Goal: Task Accomplishment & Management: Complete application form

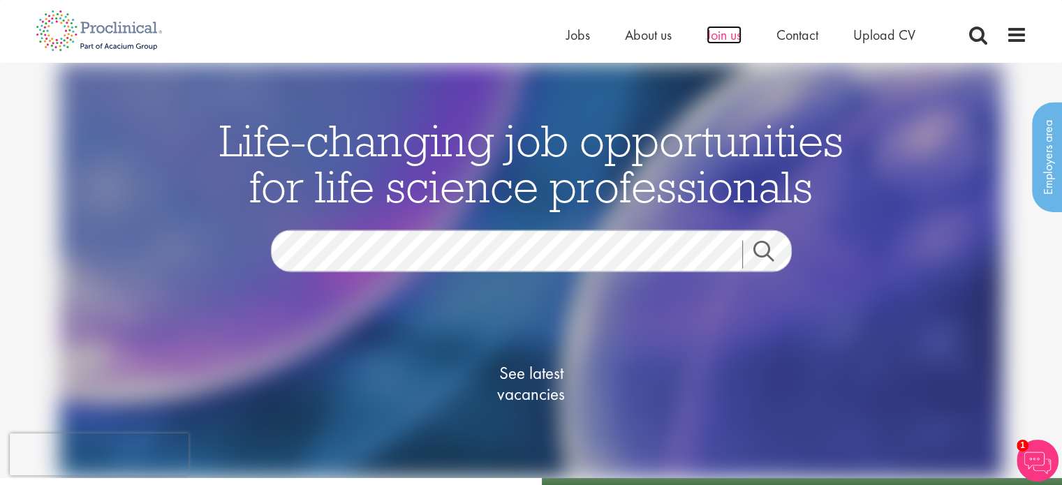
click at [713, 34] on span "Join us" at bounding box center [723, 35] width 35 height 18
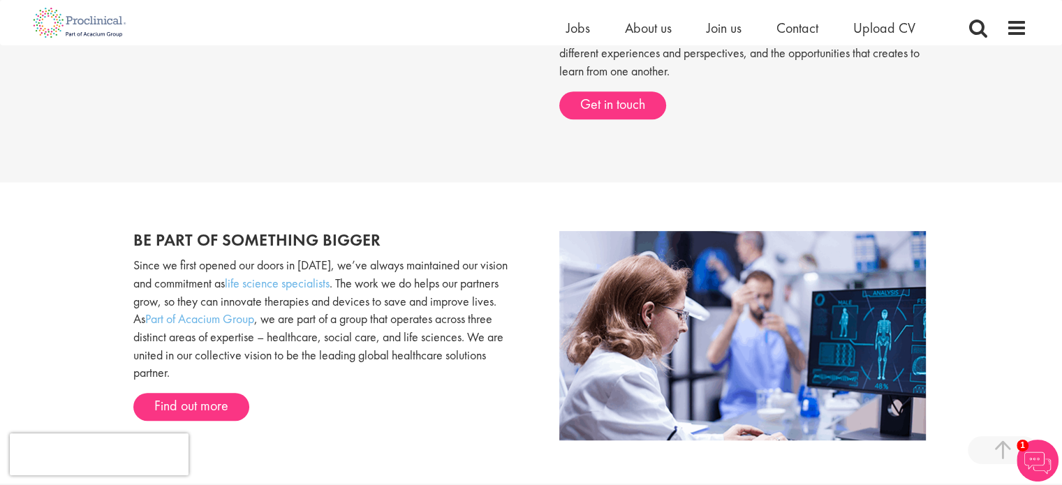
scroll to position [420, 0]
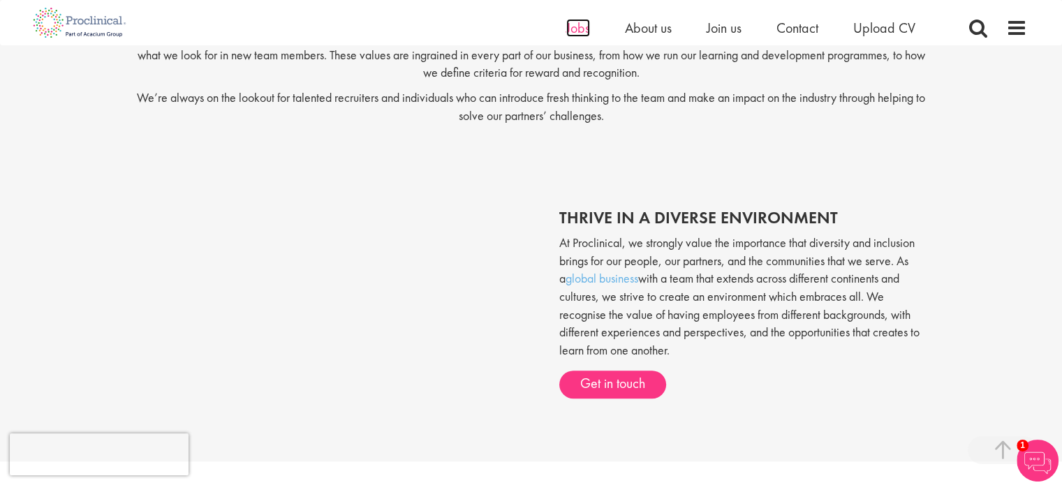
click at [575, 34] on span "Jobs" at bounding box center [578, 28] width 24 height 18
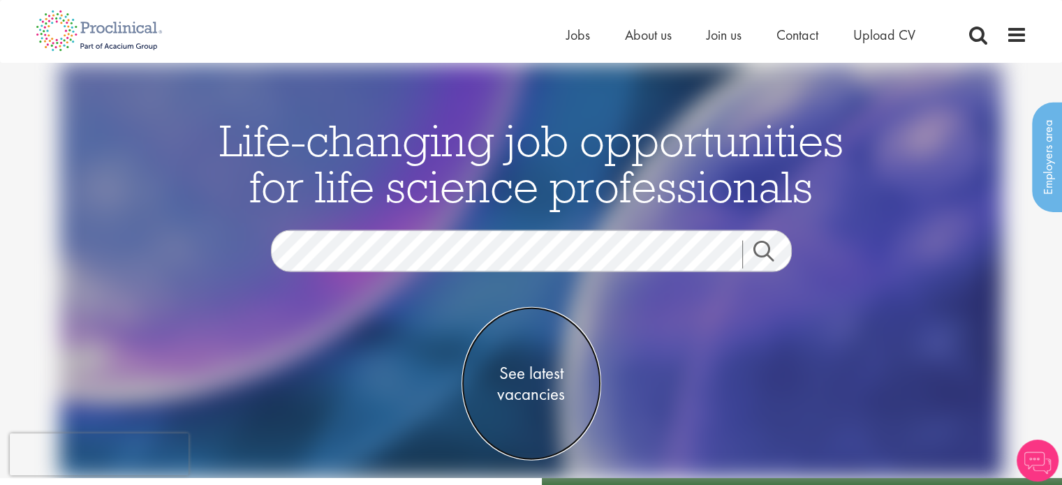
click at [536, 380] on span "See latest vacancies" at bounding box center [531, 384] width 140 height 42
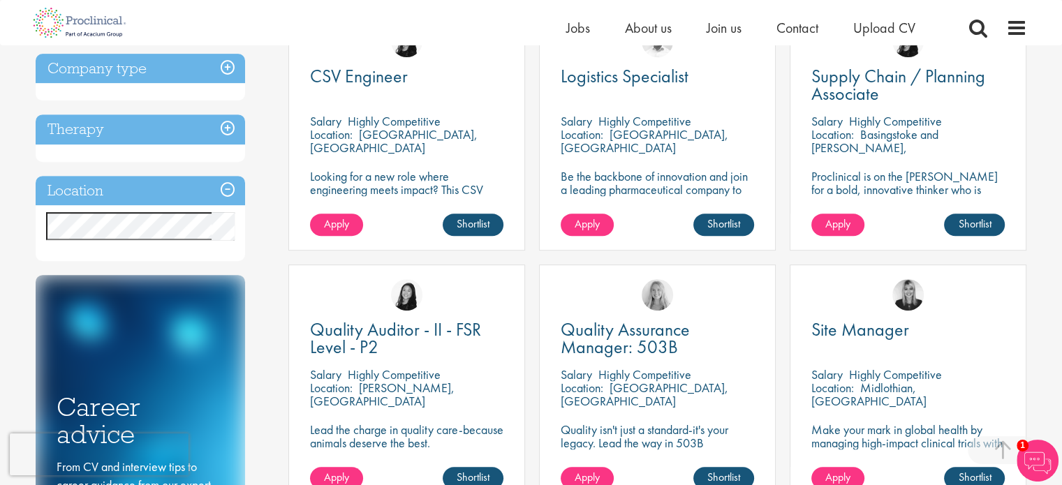
scroll to position [558, 0]
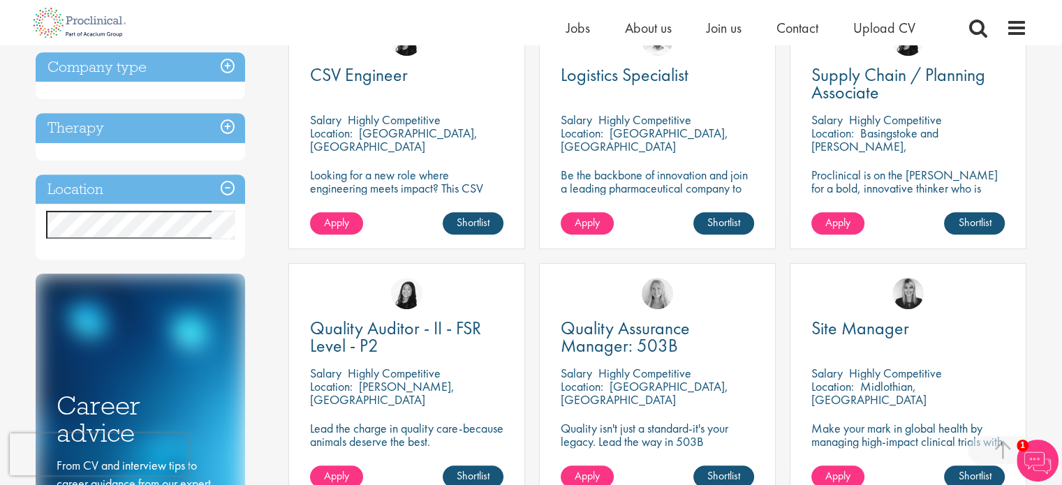
click at [228, 192] on h3 "Location" at bounding box center [140, 190] width 209 height 30
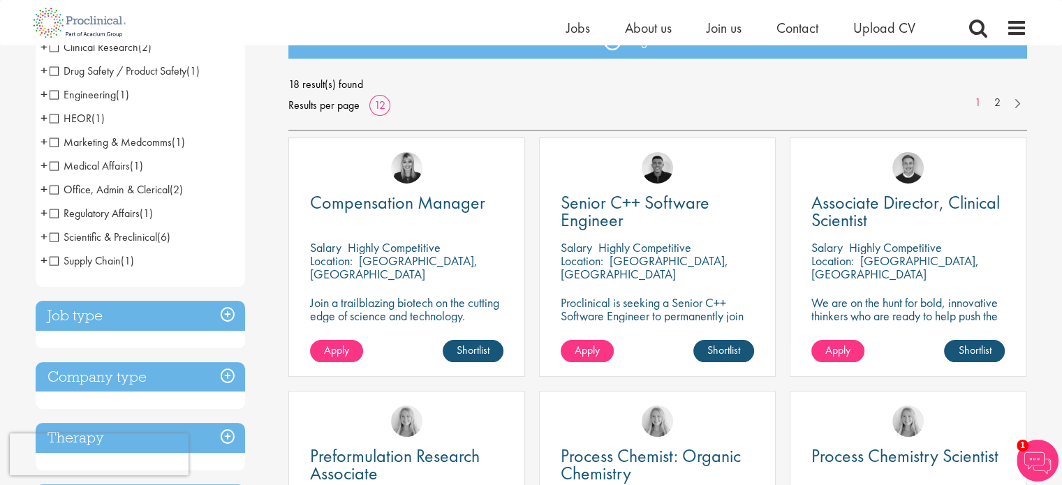
scroll to position [209, 0]
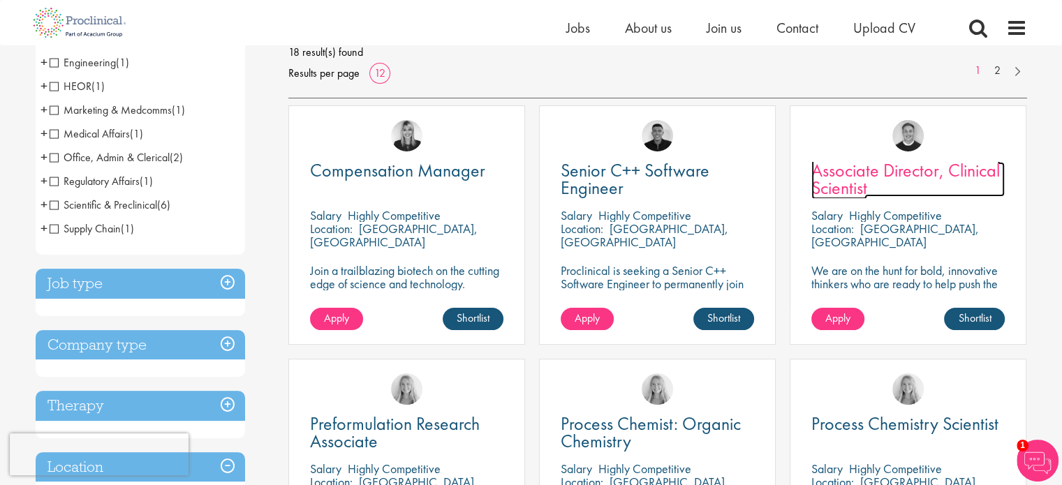
click at [947, 166] on span "Associate Director, Clinical Scientist" at bounding box center [905, 178] width 188 height 41
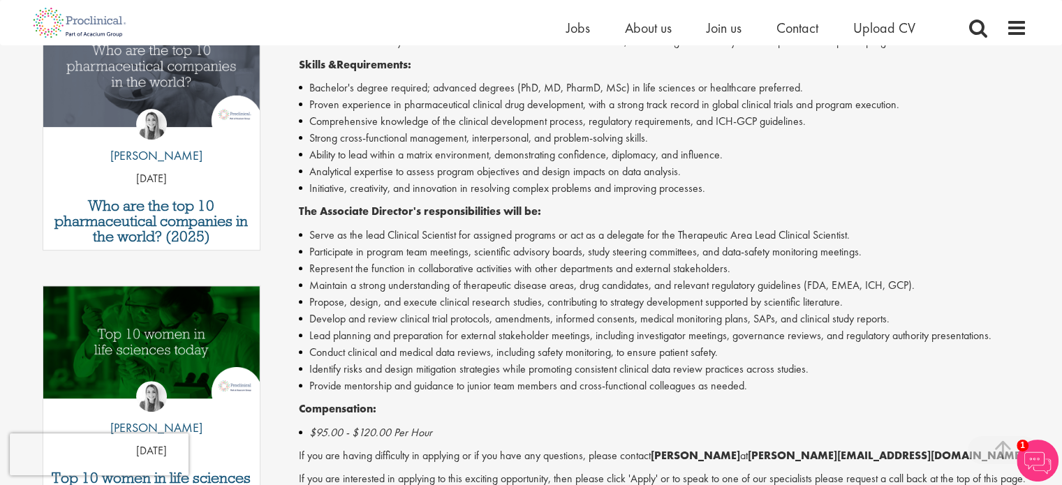
scroll to position [490, 0]
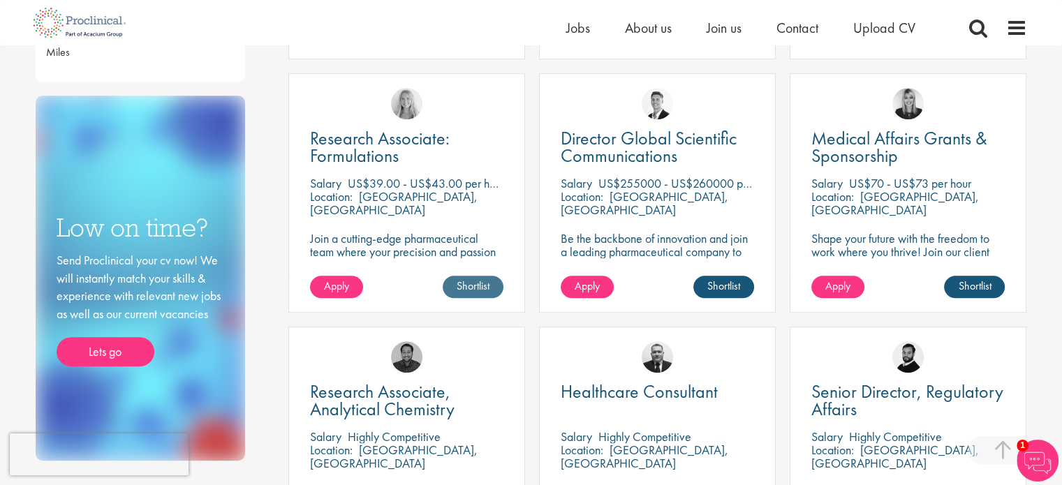
scroll to position [773, 0]
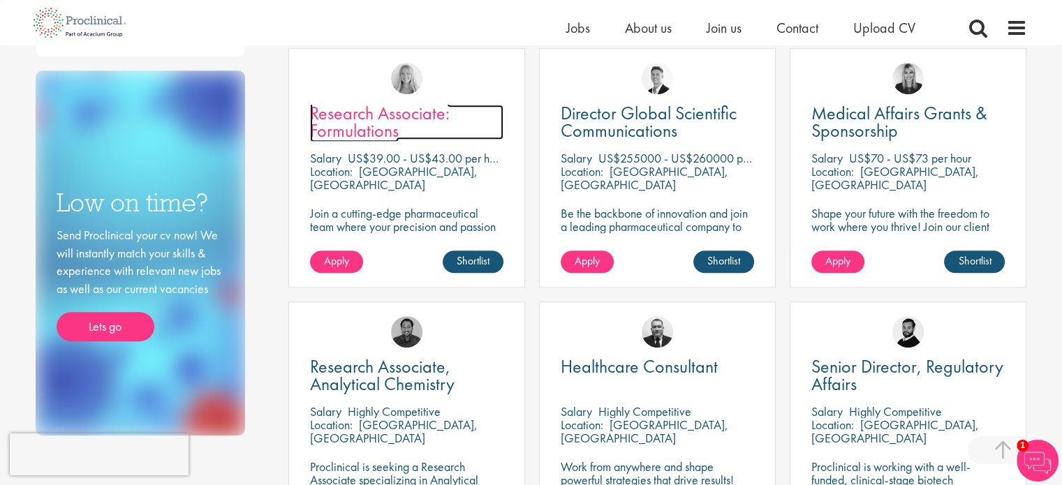
click at [406, 128] on link "Research Associate: Formulations" at bounding box center [406, 122] width 193 height 35
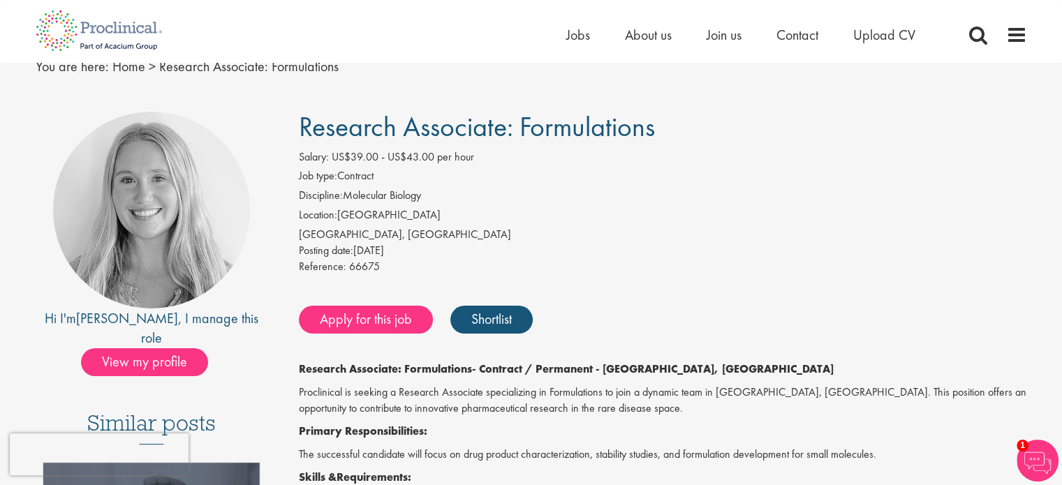
scroll to position [140, 0]
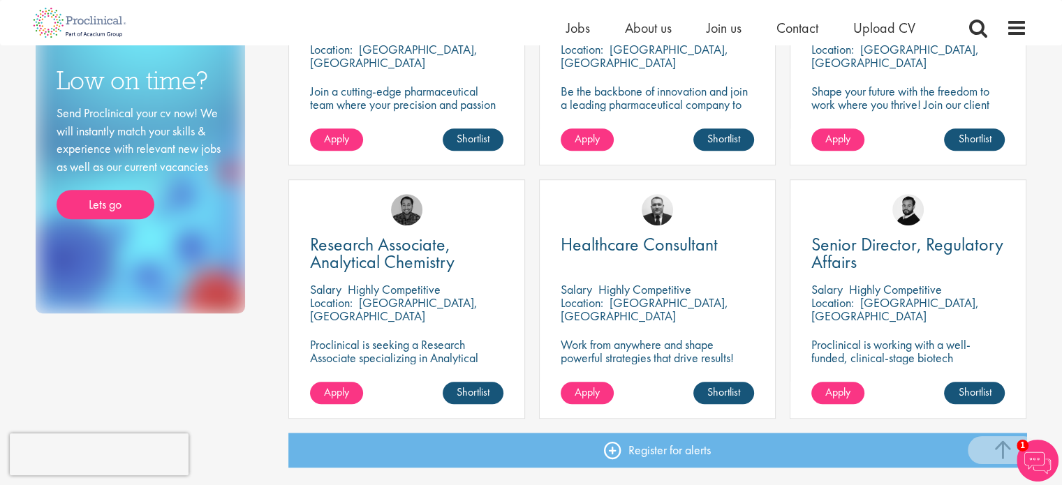
scroll to position [913, 0]
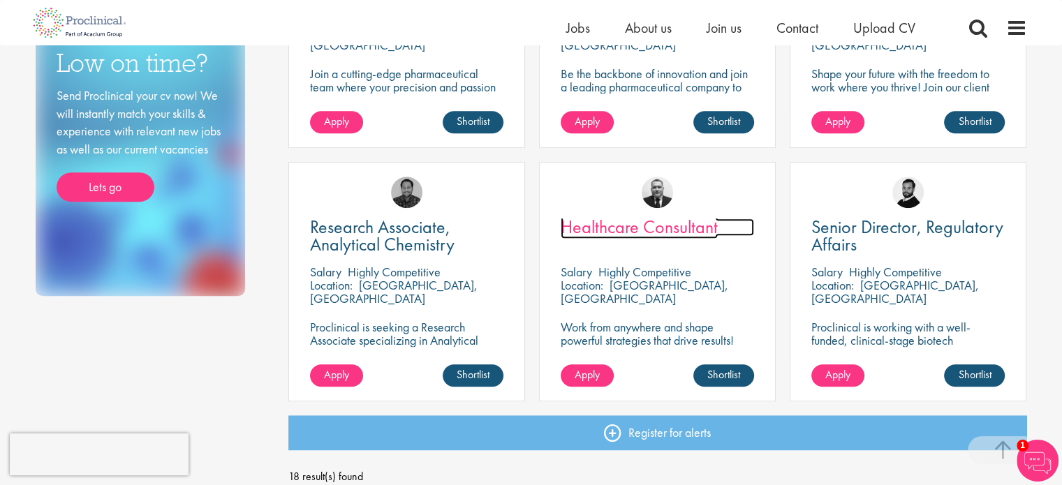
click at [695, 225] on span "Healthcare Consultant" at bounding box center [639, 227] width 157 height 24
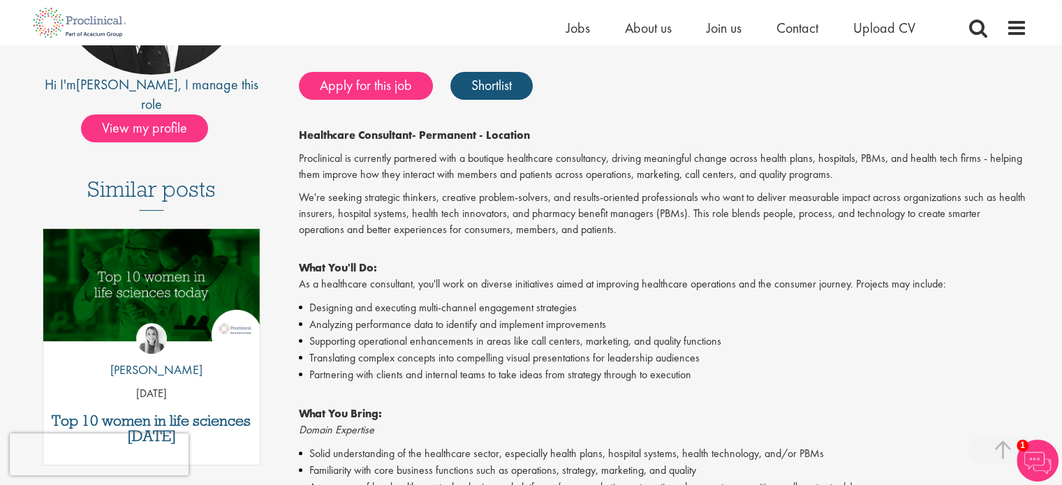
scroll to position [209, 0]
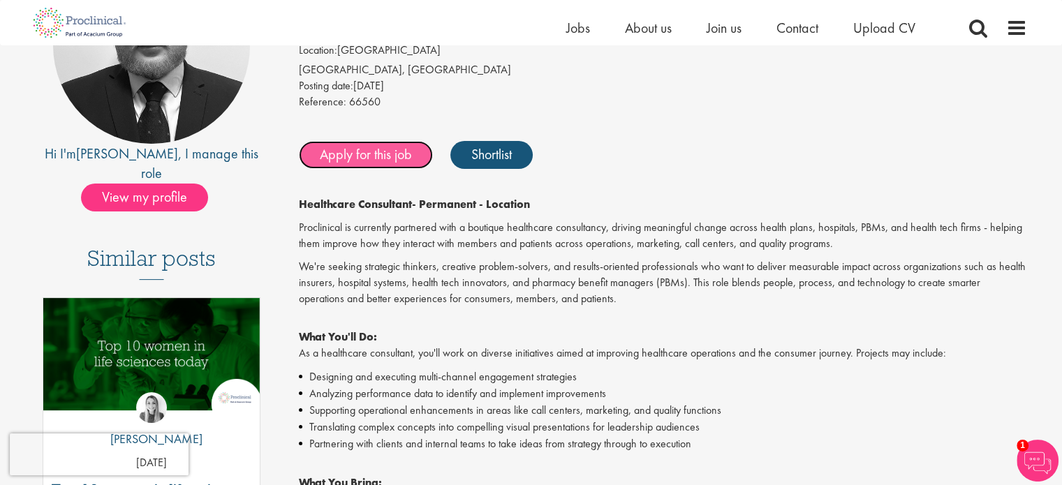
click at [381, 158] on link "Apply for this job" at bounding box center [366, 155] width 134 height 28
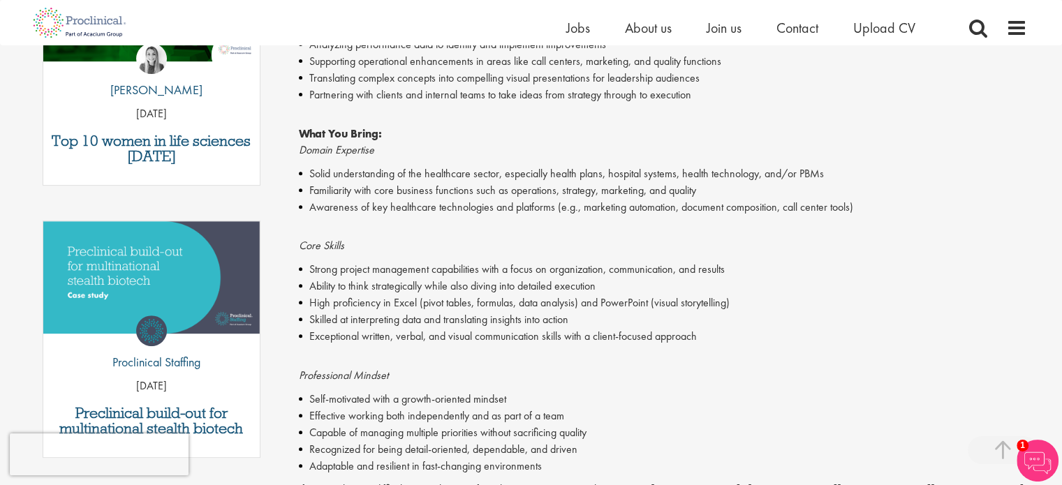
scroll to position [768, 0]
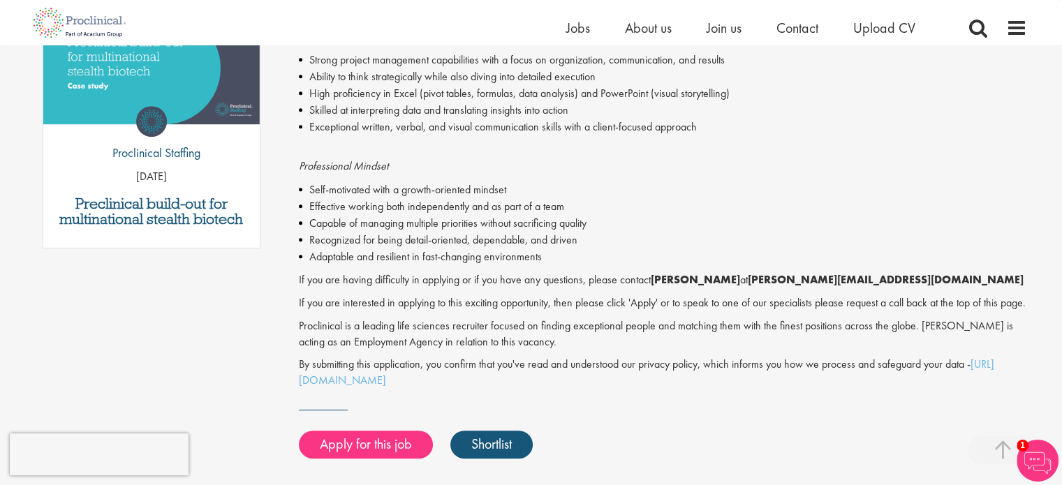
drag, startPoint x: 667, startPoint y: 454, endPoint x: 549, endPoint y: 383, distance: 137.4
click at [549, 383] on p "By submitting this application, you confirm that you've read and understood our…" at bounding box center [663, 373] width 728 height 32
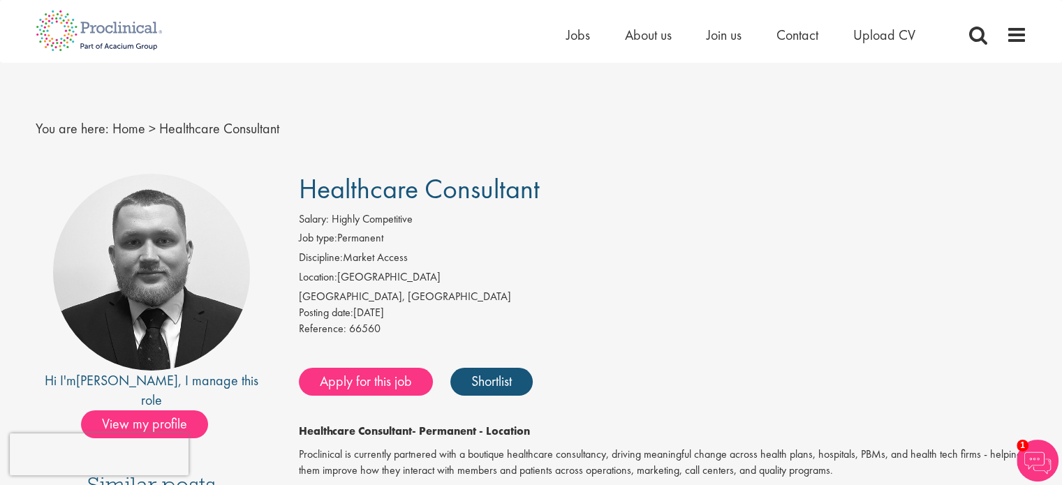
scroll to position [0, 0]
click at [390, 388] on link "Apply for this job" at bounding box center [366, 382] width 134 height 28
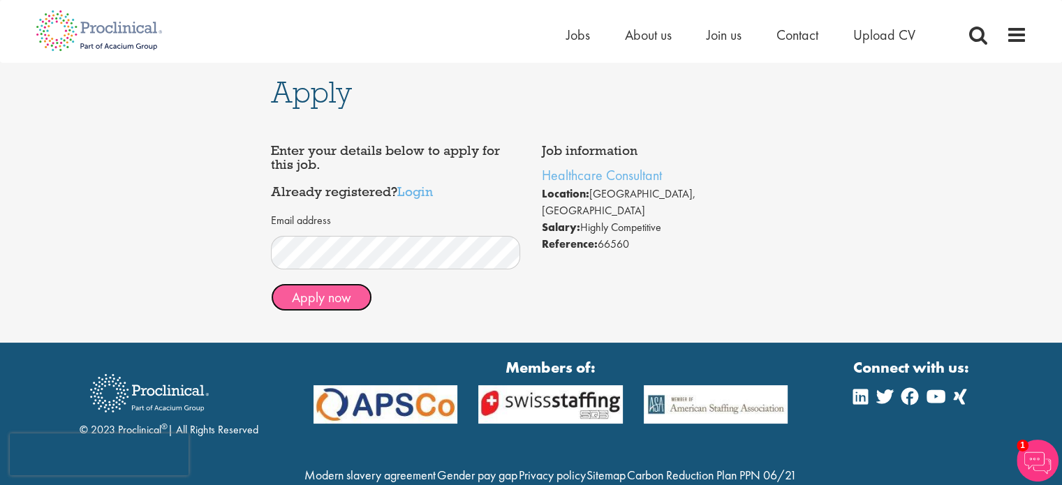
click at [334, 305] on button "Apply now" at bounding box center [321, 297] width 101 height 28
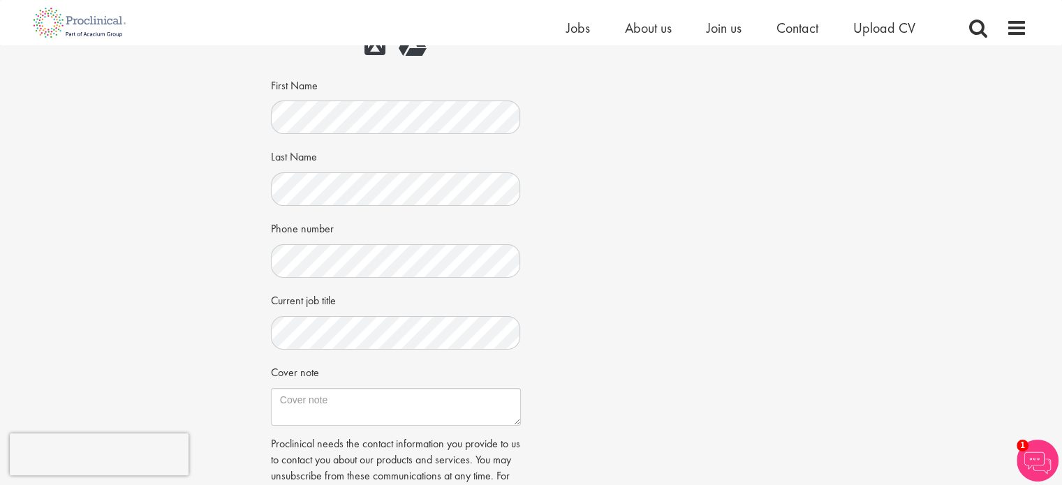
scroll to position [209, 0]
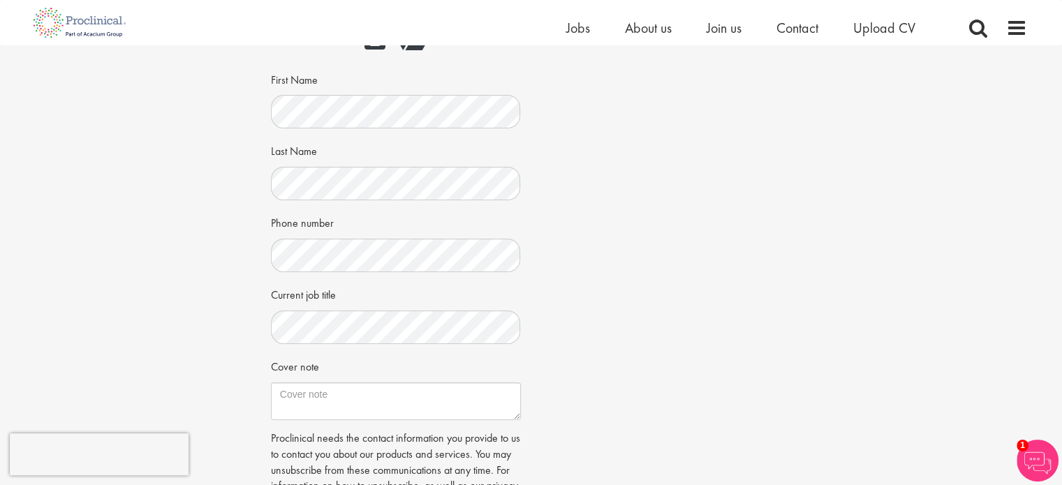
click at [577, 357] on div "Job information Healthcare Consultant Location: [GEOGRAPHIC_DATA], [GEOGRAPHIC_…" at bounding box center [531, 241] width 542 height 662
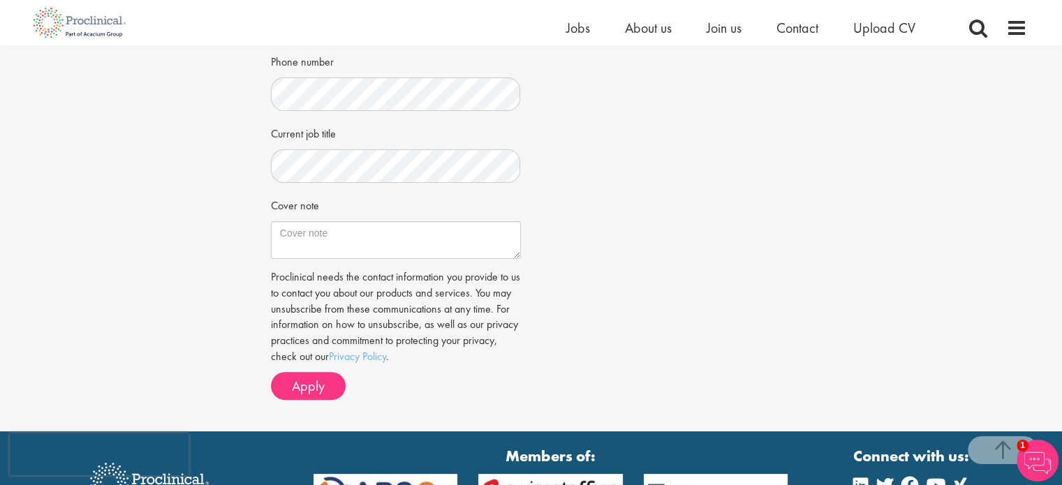
scroll to position [489, 0]
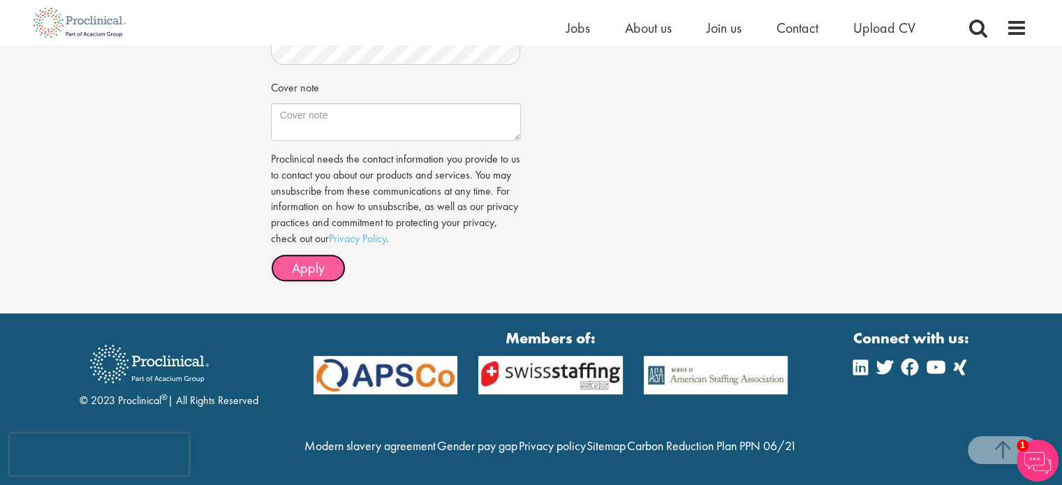
click at [332, 274] on button "Apply" at bounding box center [308, 268] width 75 height 28
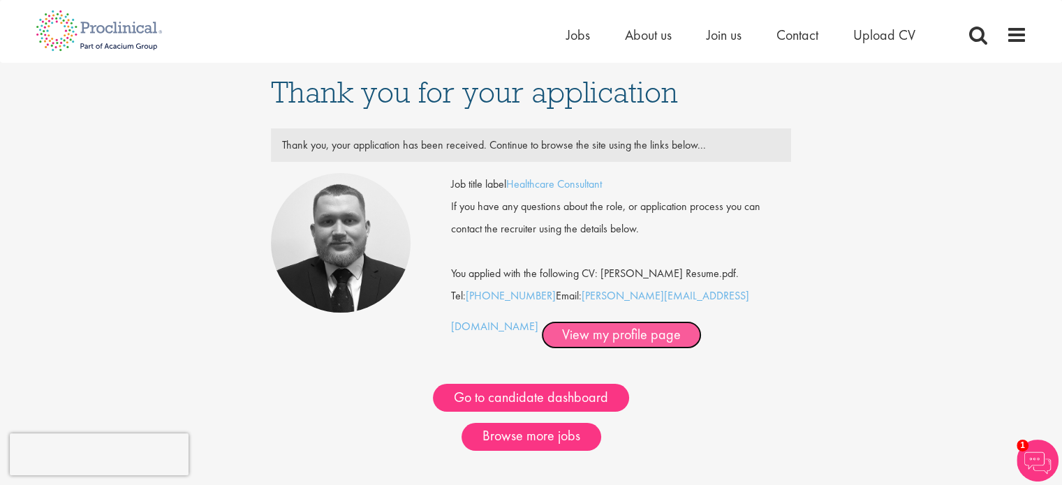
click at [541, 335] on link "View my profile page" at bounding box center [621, 335] width 161 height 28
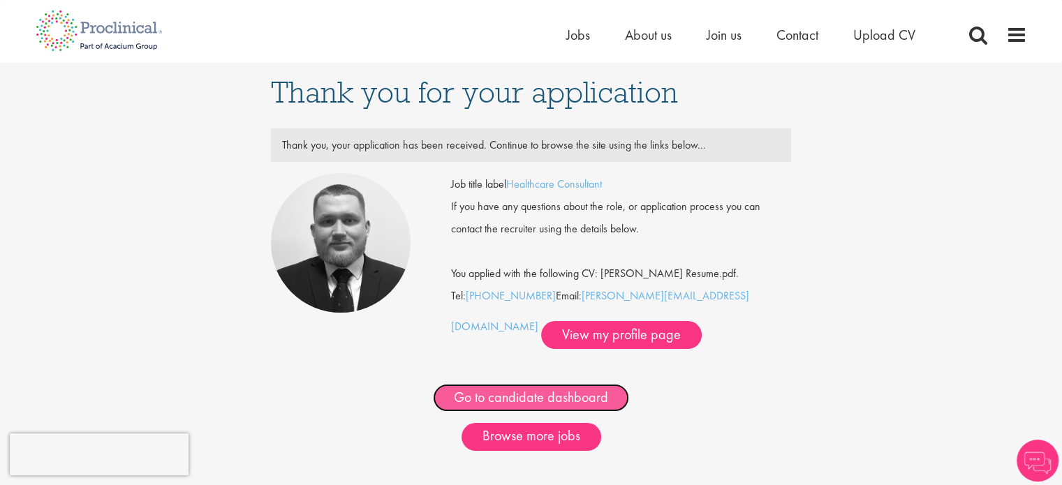
click at [570, 401] on link "Go to candidate dashboard" at bounding box center [531, 398] width 196 height 28
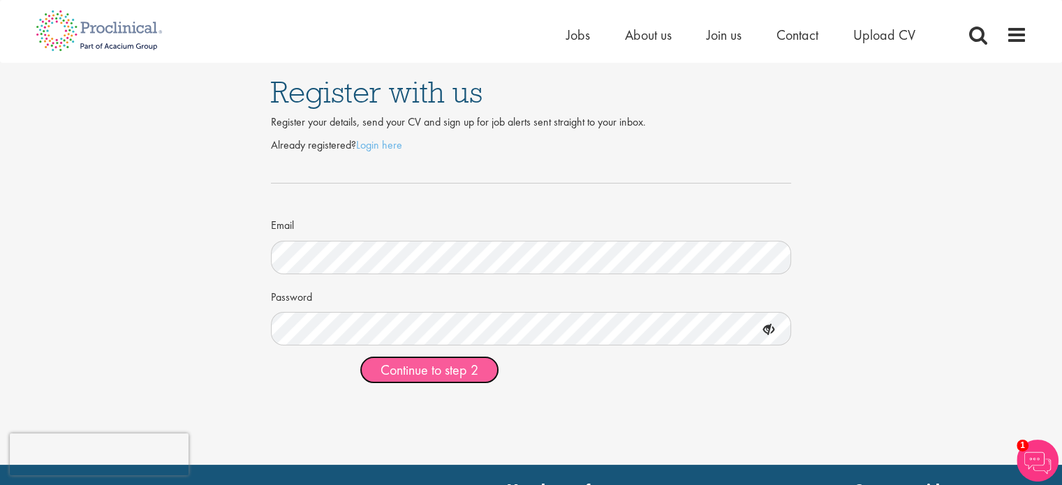
click at [468, 368] on span "Continue to step 2" at bounding box center [429, 370] width 98 height 18
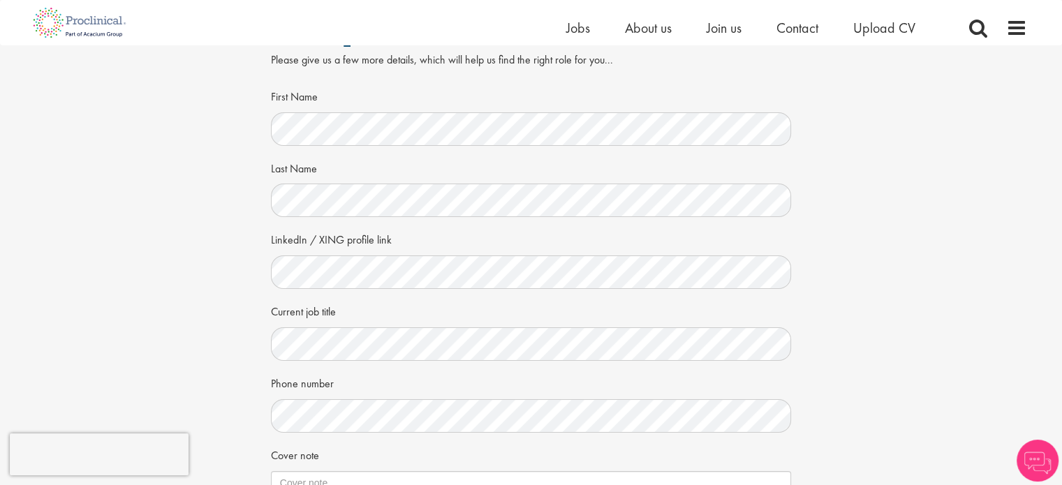
scroll to position [70, 0]
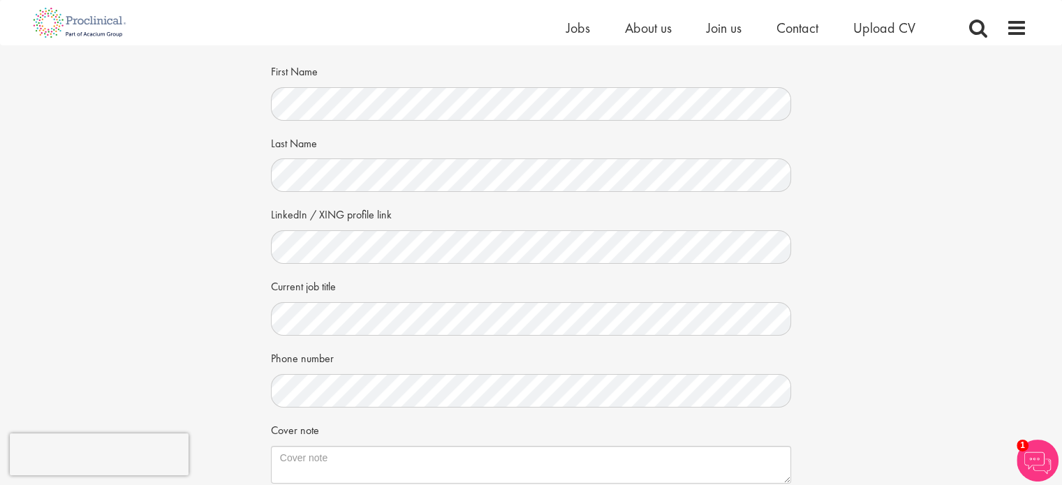
click at [804, 340] on div "Your personal details Please give us a few more details, which will help us fin…" at bounding box center [531, 295] width 1083 height 639
drag, startPoint x: 903, startPoint y: 359, endPoint x: 885, endPoint y: 363, distance: 18.5
click at [894, 363] on div "Your personal details Please give us a few more details, which will help us fin…" at bounding box center [531, 295] width 1083 height 639
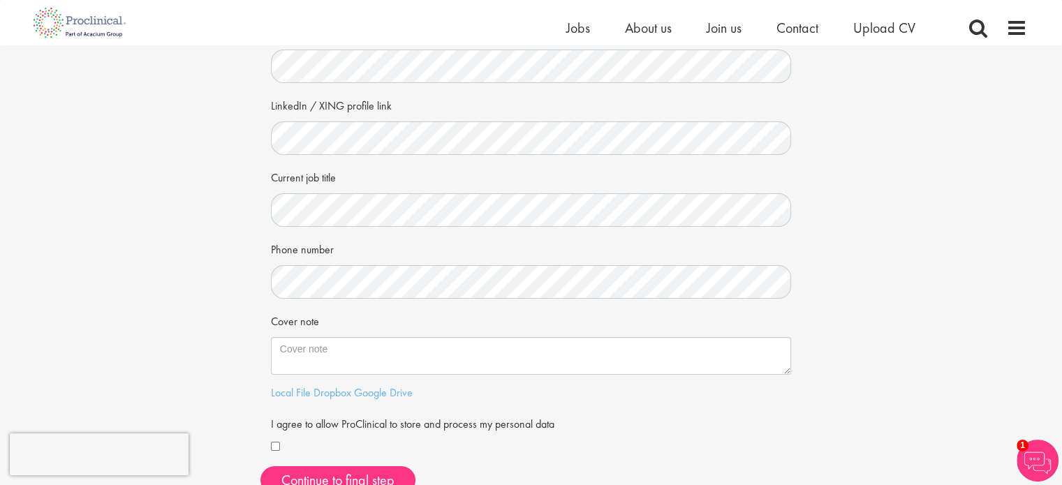
scroll to position [209, 0]
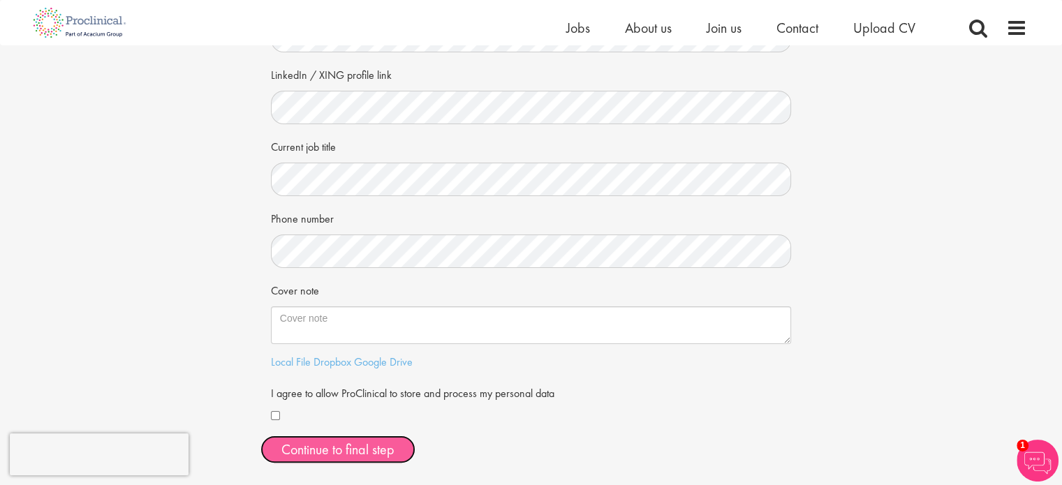
click at [299, 442] on button "Continue to final step" at bounding box center [337, 450] width 155 height 28
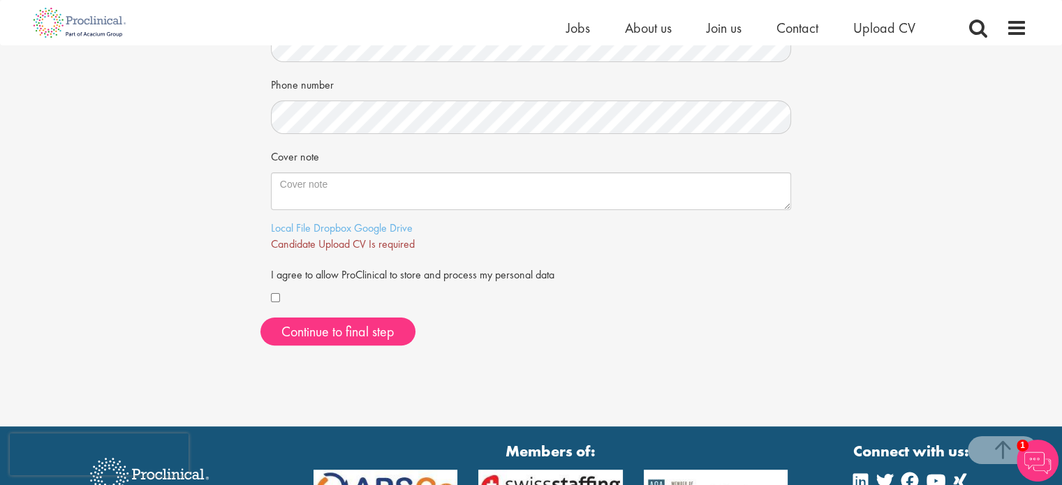
scroll to position [349, 0]
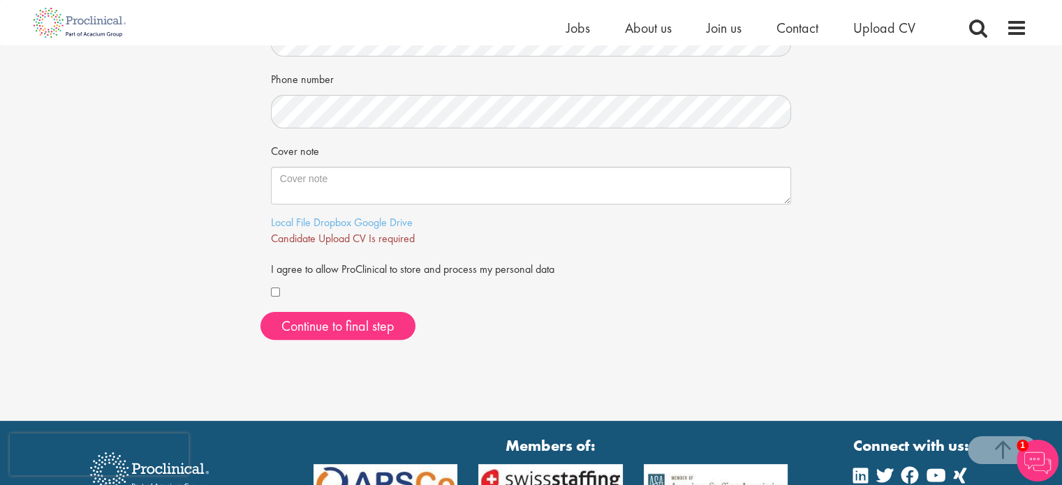
click at [499, 376] on div "Your personal details Please give us a few more details, which will help us fin…" at bounding box center [531, 36] width 1062 height 770
click at [283, 225] on link "Local File" at bounding box center [291, 222] width 40 height 15
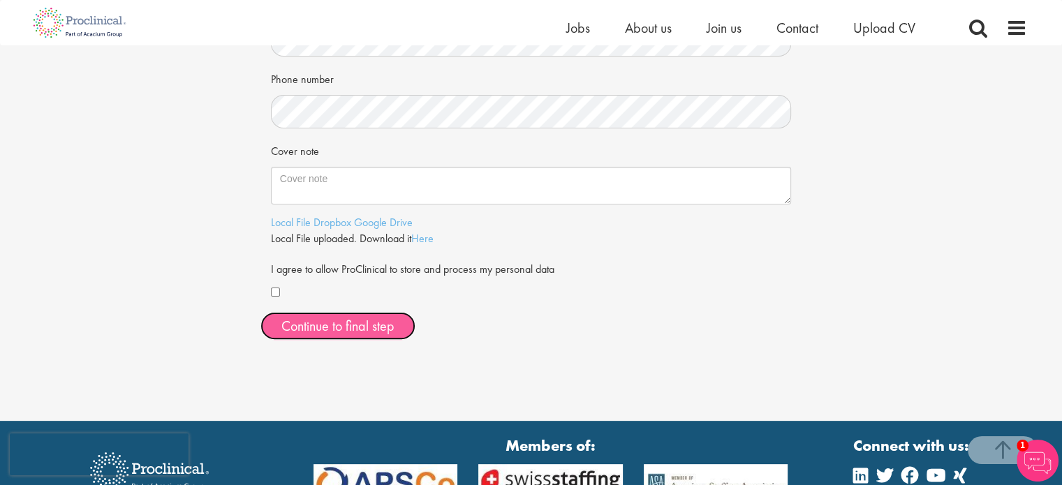
click at [382, 326] on span "Continue to final step" at bounding box center [337, 326] width 113 height 18
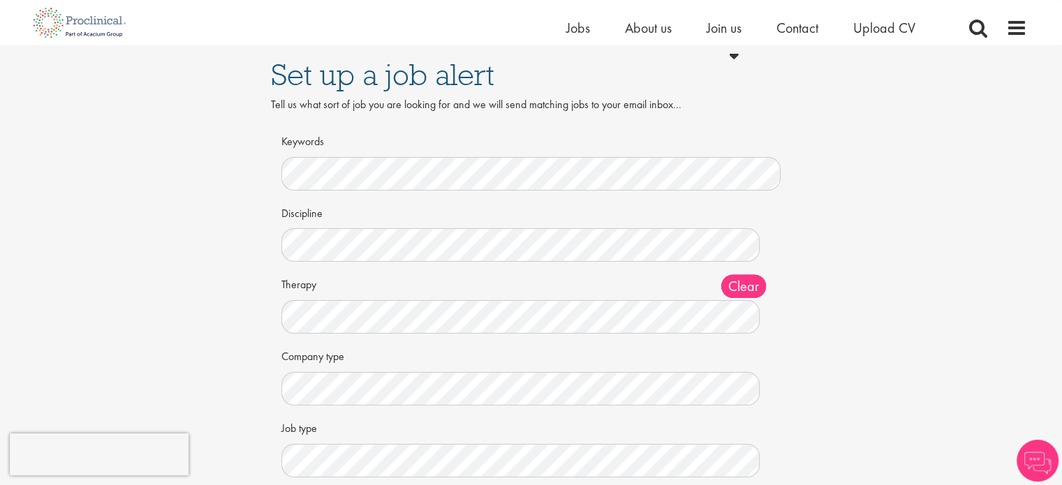
scroll to position [140, 0]
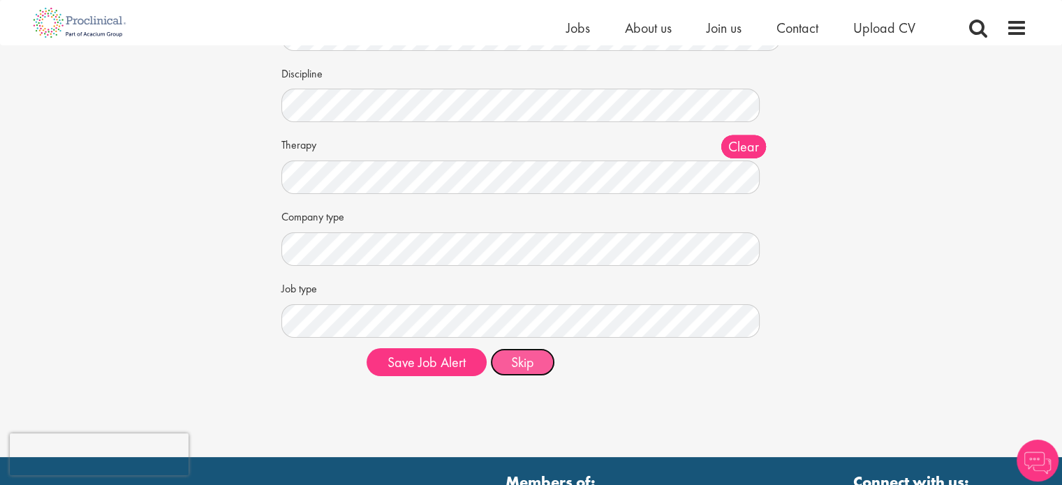
click at [539, 351] on button "Skip" at bounding box center [522, 362] width 65 height 28
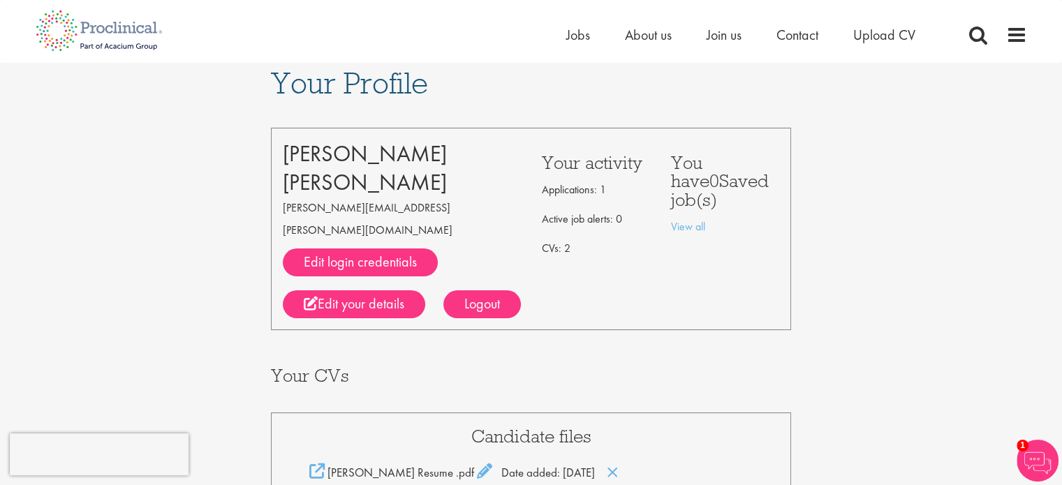
scroll to position [140, 0]
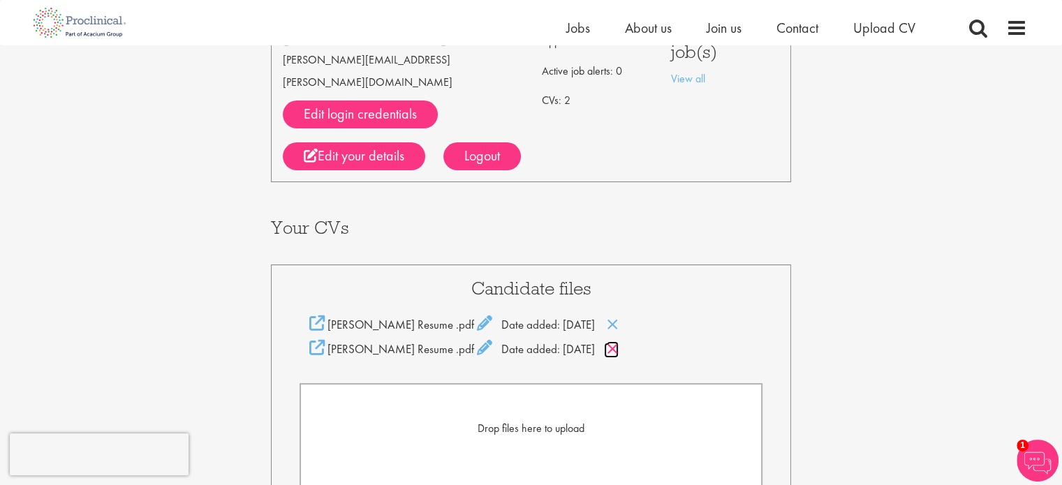
click at [607, 341] on icon at bounding box center [613, 348] width 12 height 15
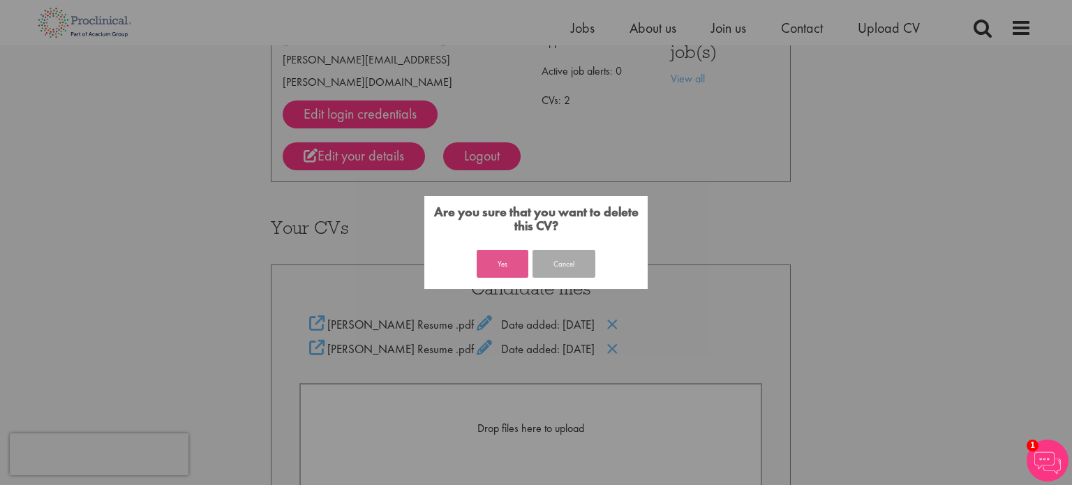
click at [508, 270] on button "Yes" at bounding box center [503, 264] width 52 height 28
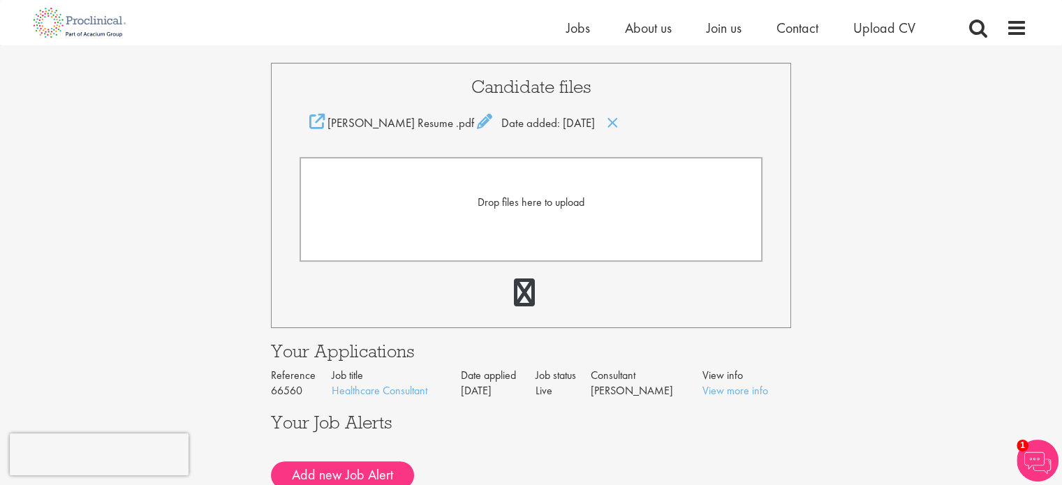
scroll to position [349, 0]
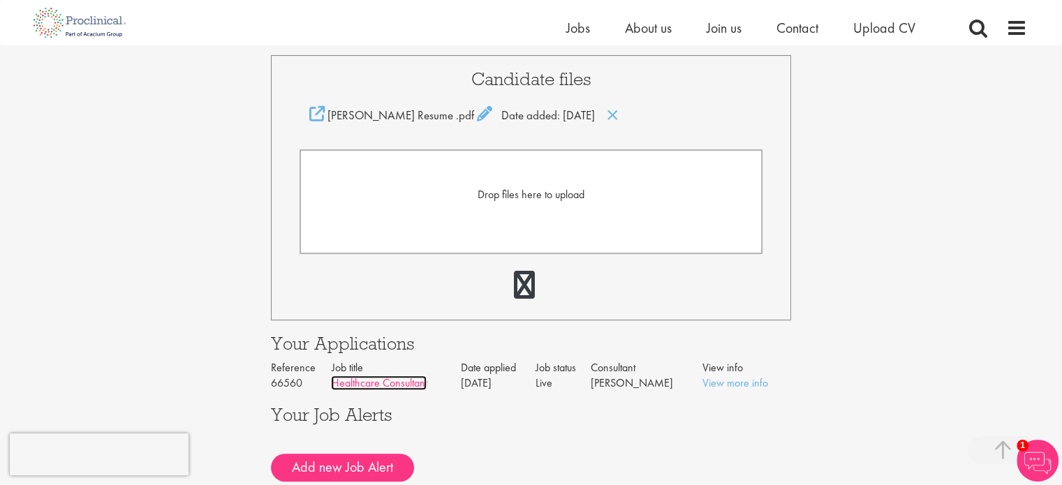
click at [405, 376] on link "Healthcare Consultant" at bounding box center [379, 383] width 96 height 15
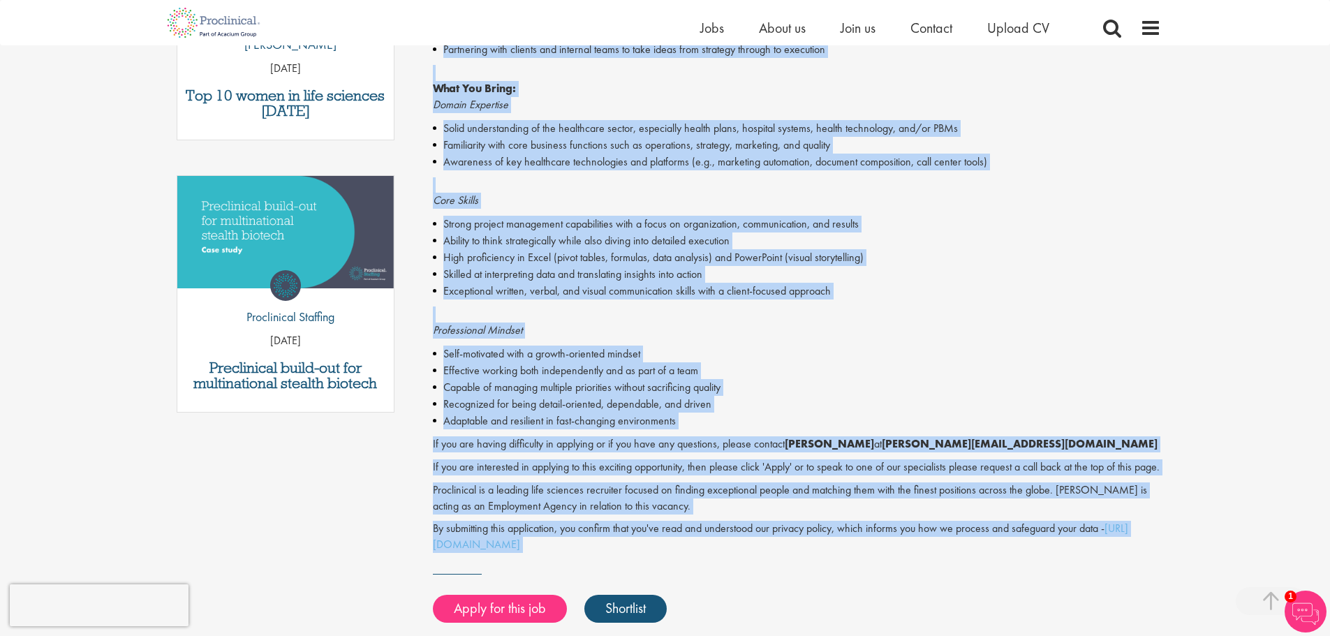
scroll to position [642, 0]
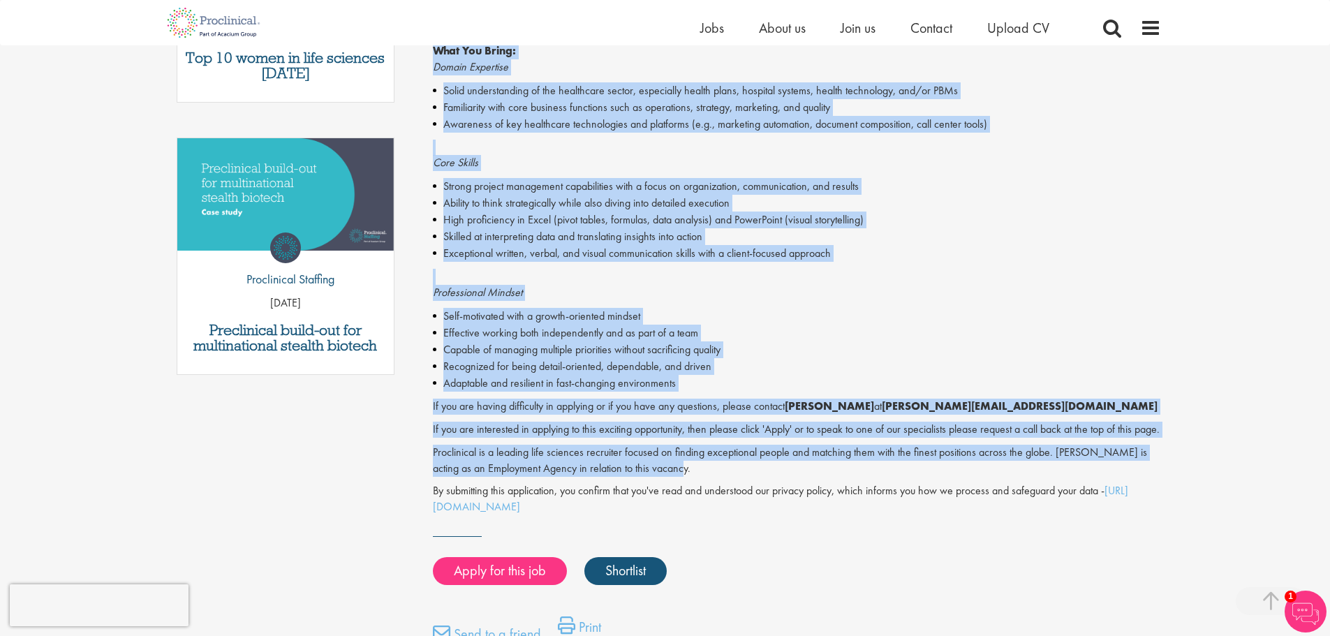
drag, startPoint x: 433, startPoint y: 207, endPoint x: 671, endPoint y: 479, distance: 361.1
click at [671, 479] on div "Healthcare Consultant - Permanent - Location Proclinical is currently partnered…" at bounding box center [797, 140] width 728 height 750
copy div "Healthcare Consultant - Permanent - Location Proclinical is currently partnered…"
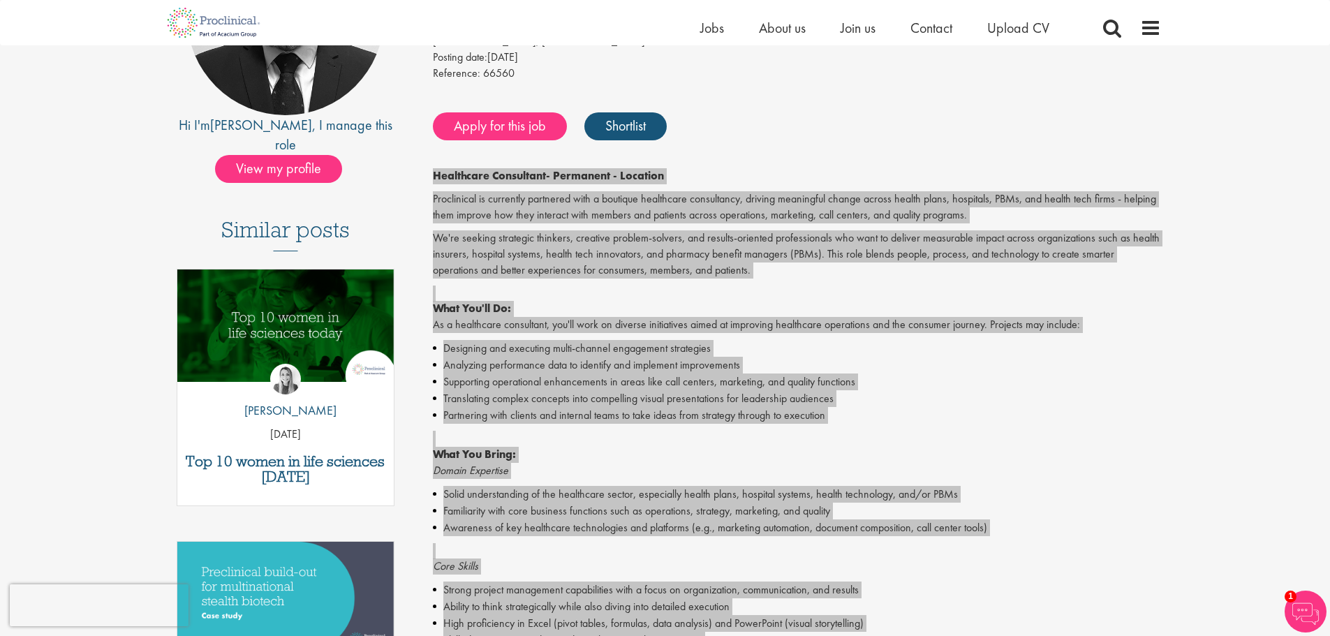
scroll to position [13, 0]
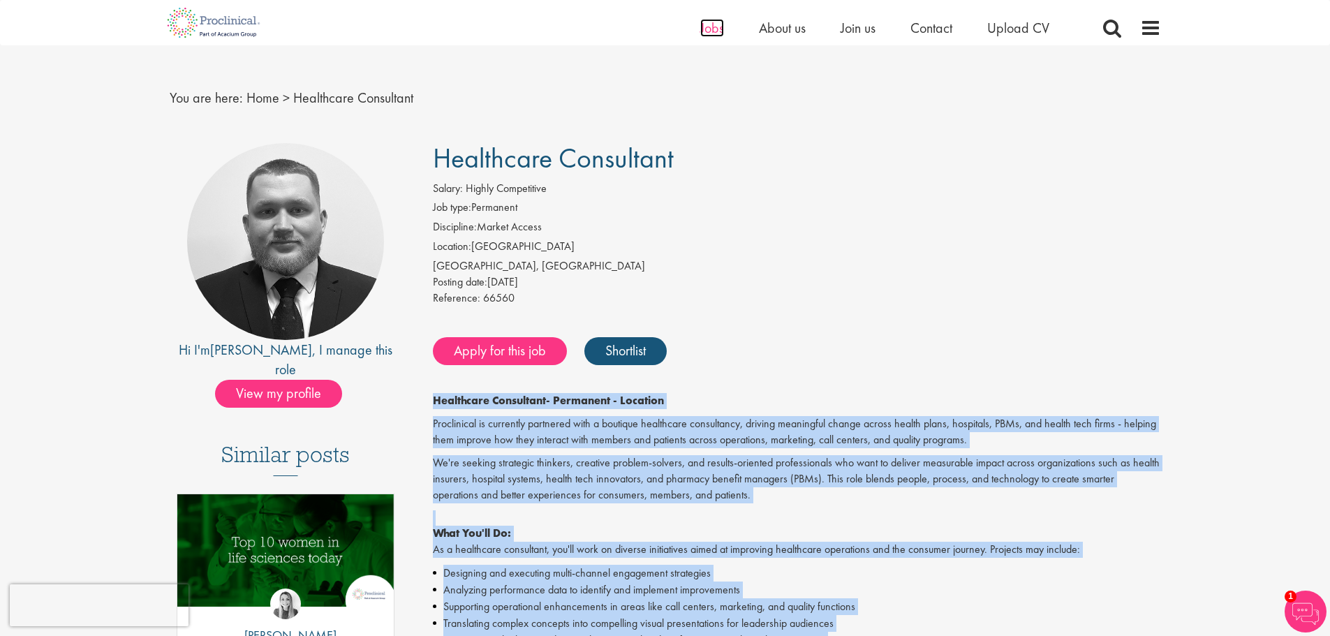
click at [716, 24] on span "Jobs" at bounding box center [712, 28] width 24 height 18
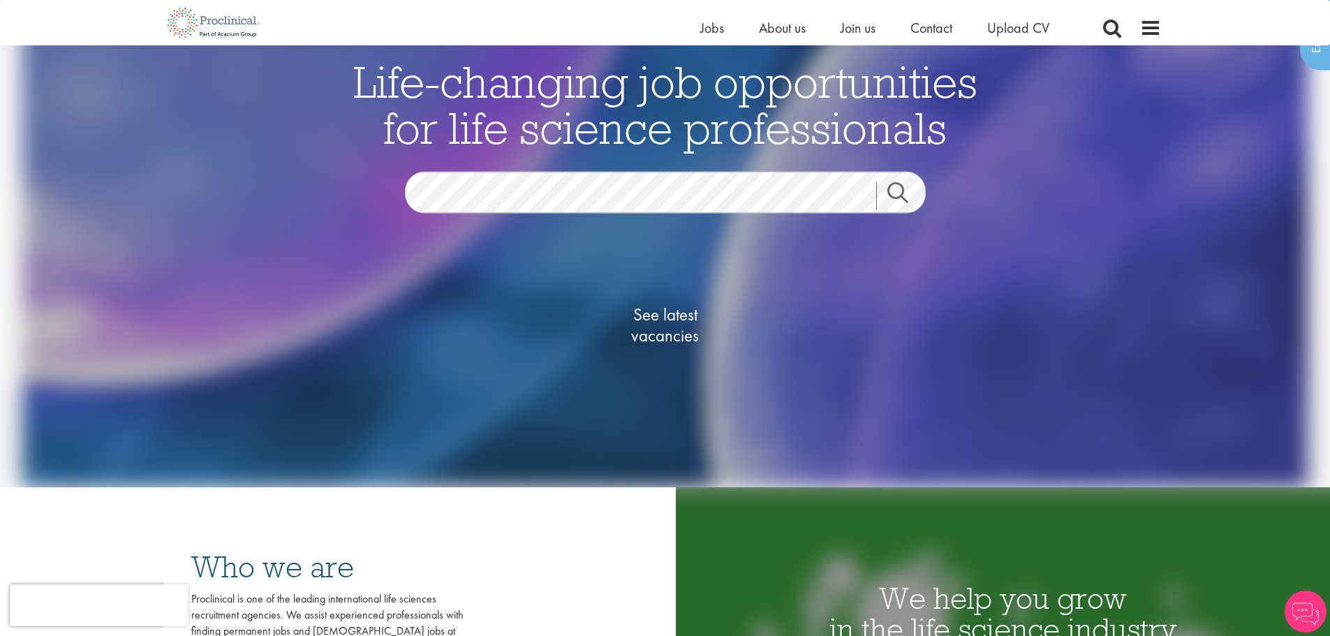
scroll to position [140, 0]
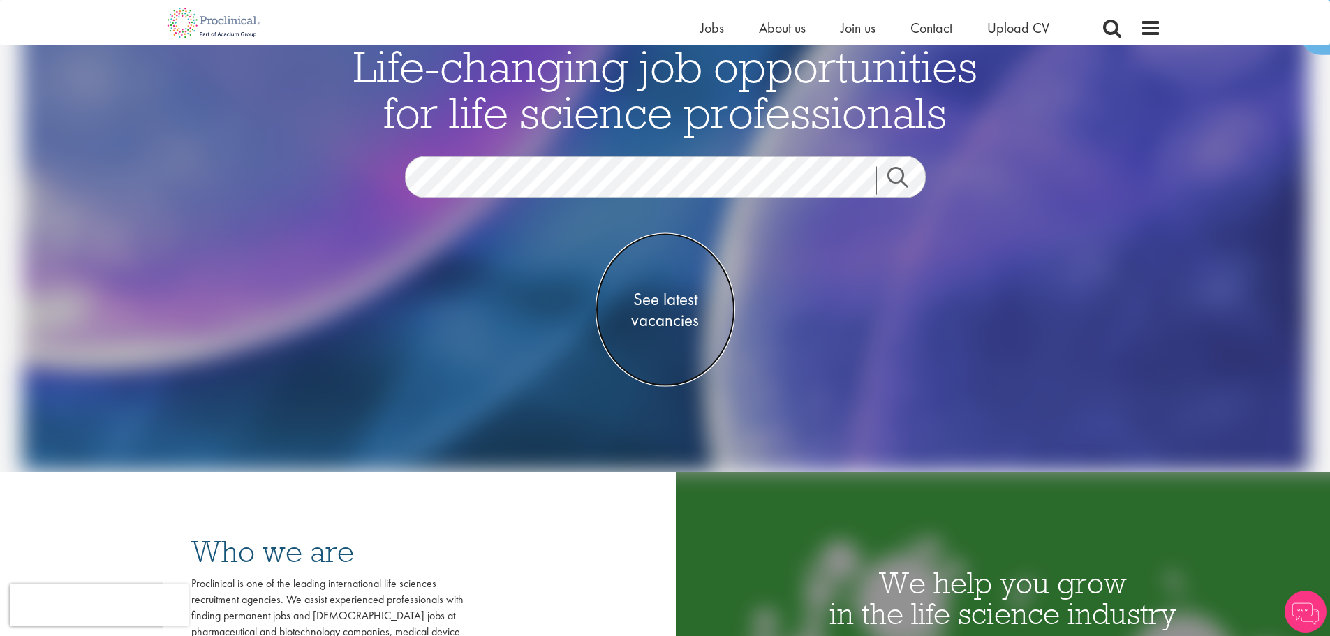
click at [676, 325] on span "See latest vacancies" at bounding box center [665, 310] width 140 height 42
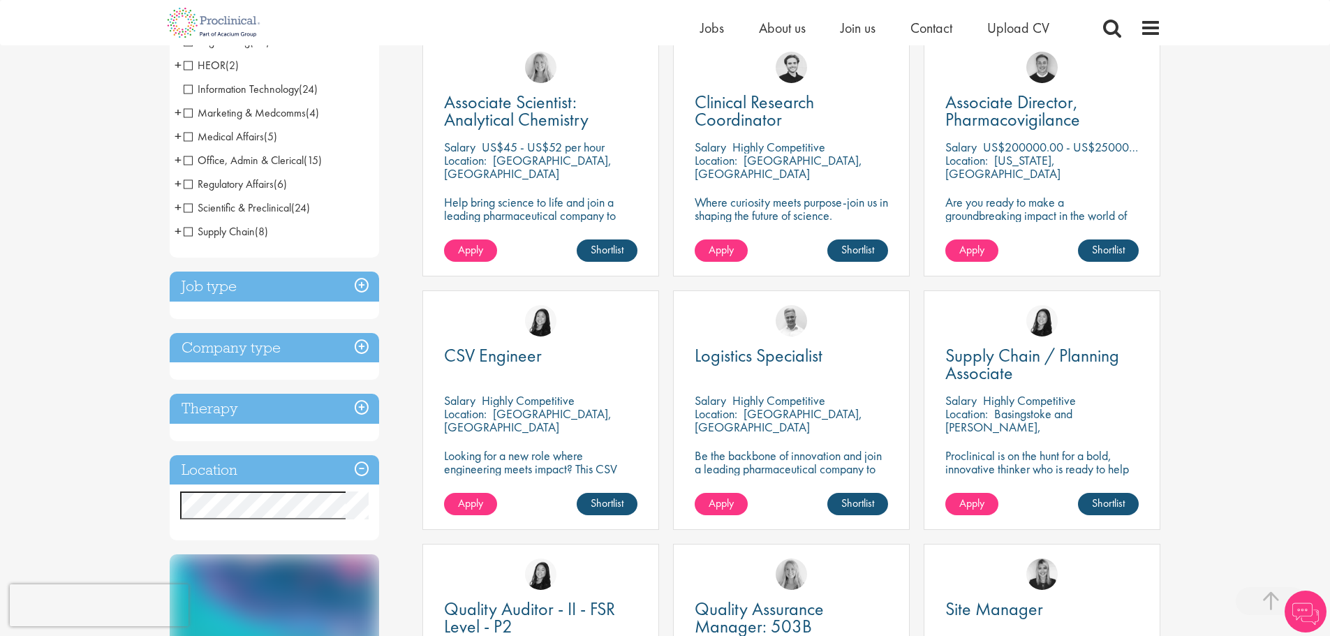
scroll to position [279, 0]
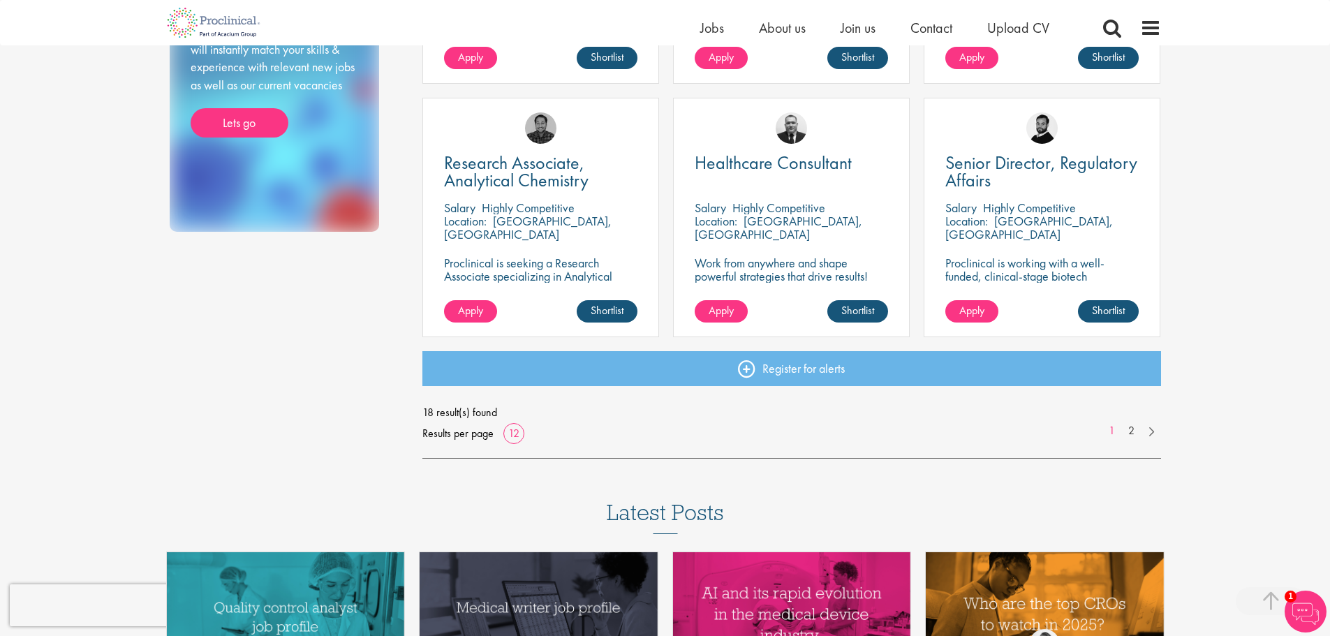
scroll to position [1047, 0]
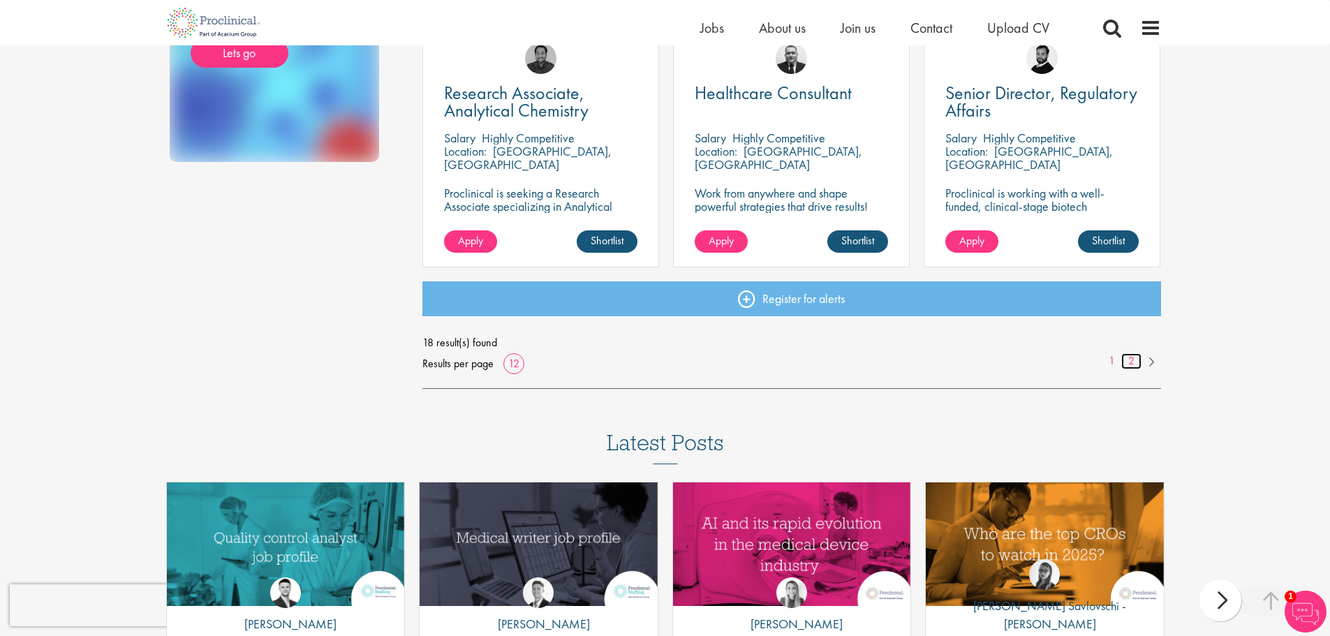
click at [1128, 361] on link "2" at bounding box center [1131, 361] width 20 height 16
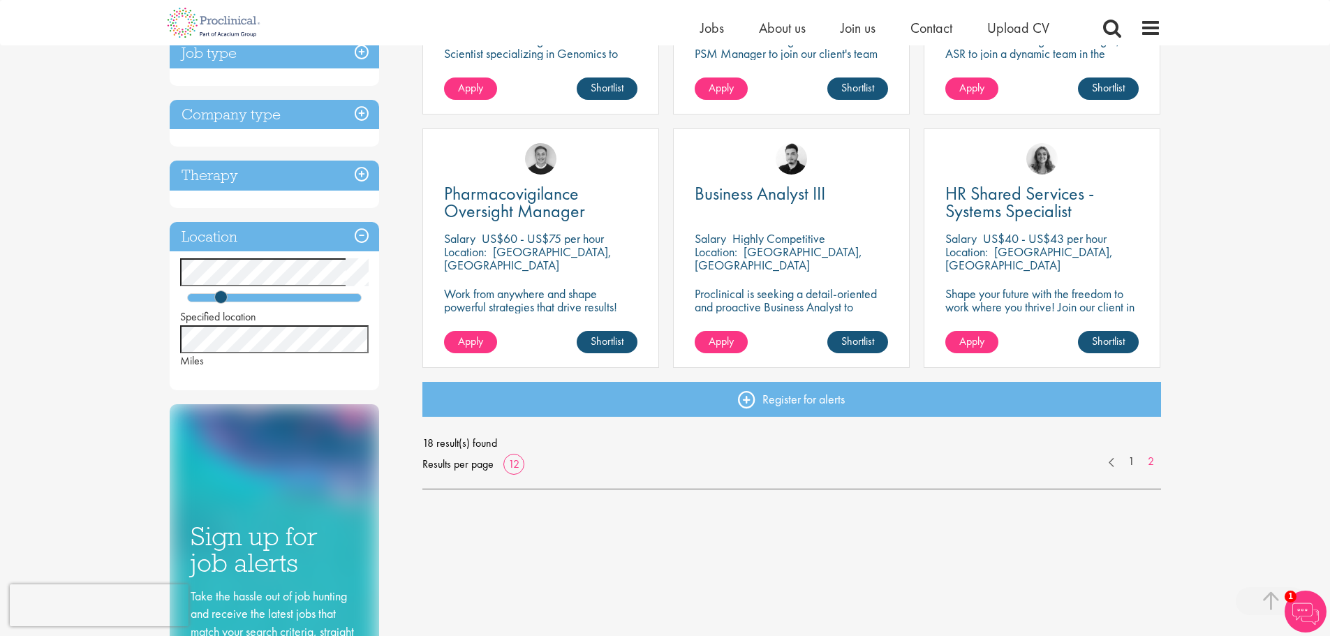
scroll to position [489, 0]
